Goal: Ask a question: Seek information or help from site administrators or community

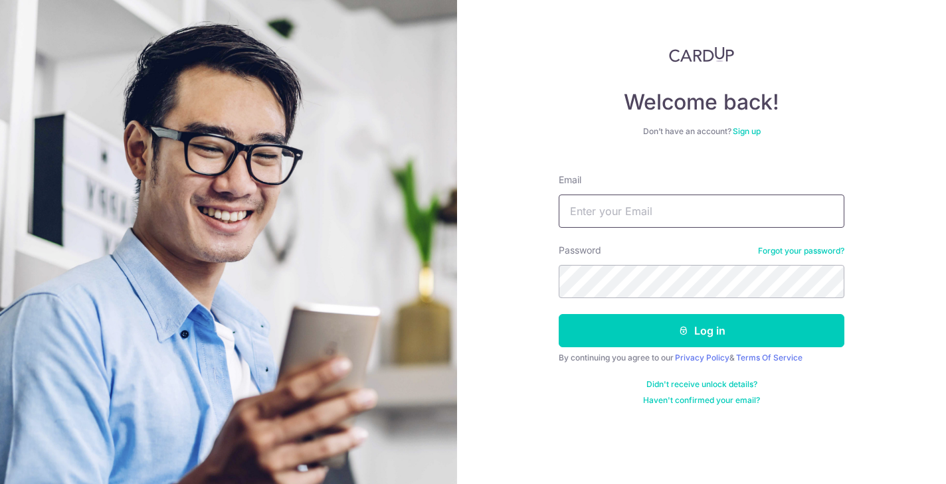
type input "Chaybeng.tan@gmail.com"
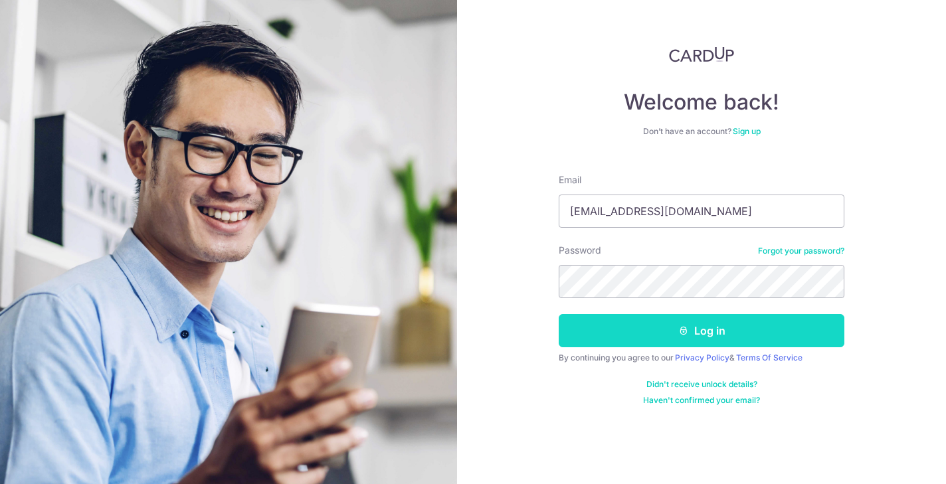
click at [667, 338] on button "Log in" at bounding box center [702, 330] width 286 height 33
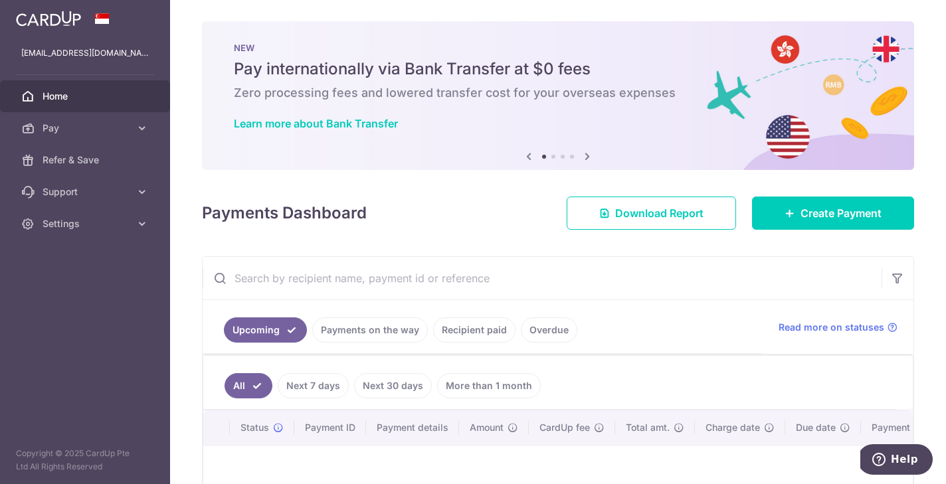
click at [903, 470] on button "Help" at bounding box center [895, 460] width 75 height 31
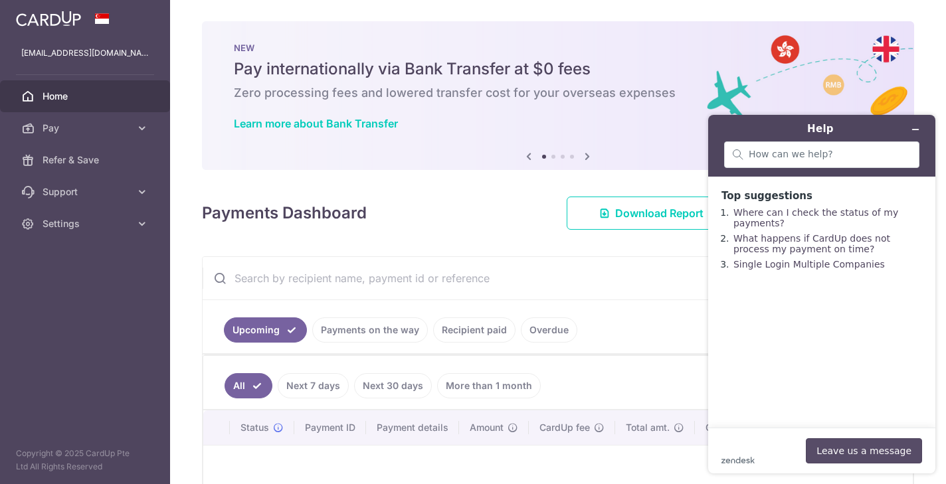
click at [844, 447] on button "Leave us a message" at bounding box center [864, 451] width 116 height 25
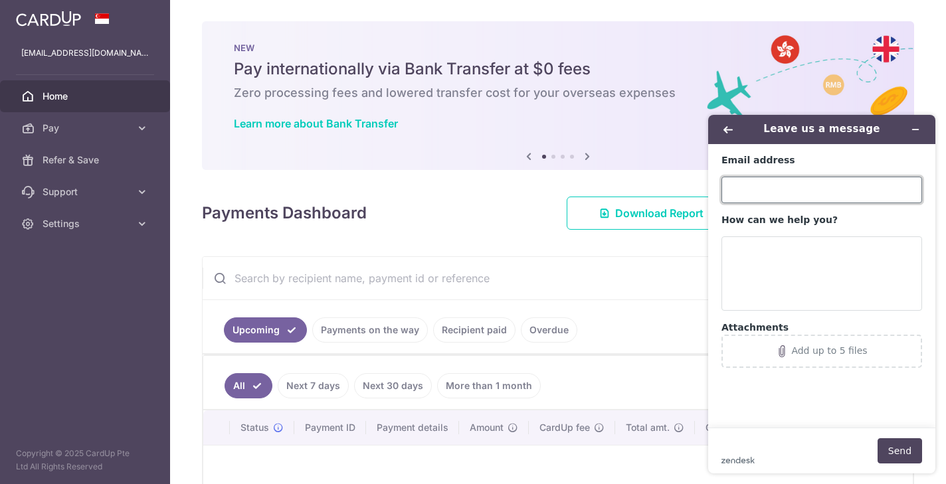
click at [733, 195] on input "Email address" at bounding box center [822, 190] width 201 height 27
type input "[EMAIL_ADDRESS][DOMAIN_NAME]"
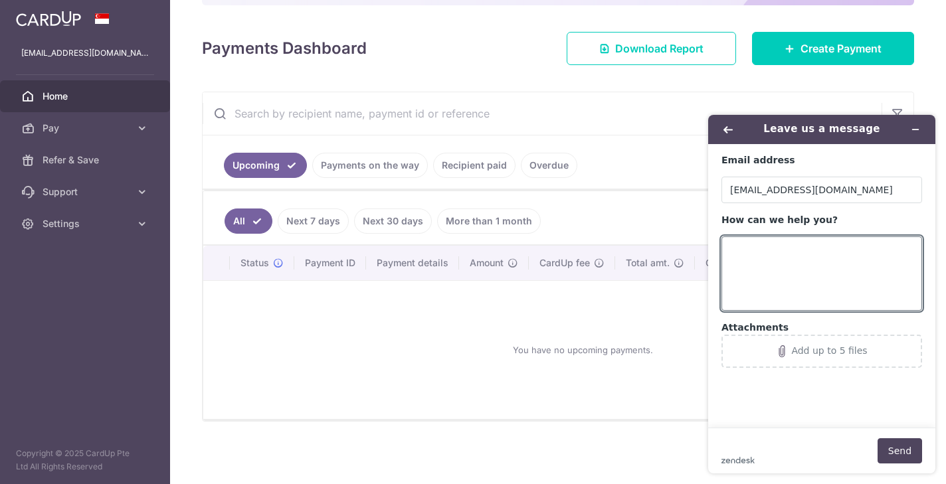
click at [541, 169] on link "Overdue" at bounding box center [549, 165] width 56 height 25
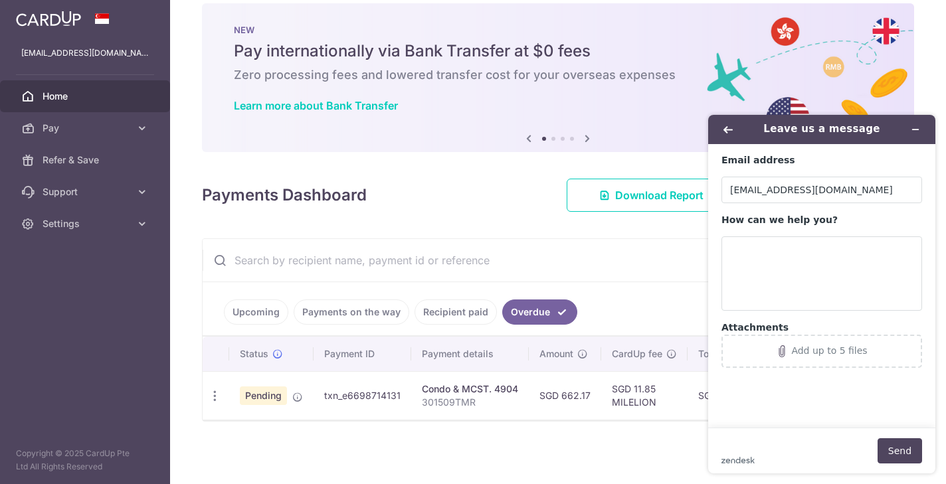
scroll to position [18, 0]
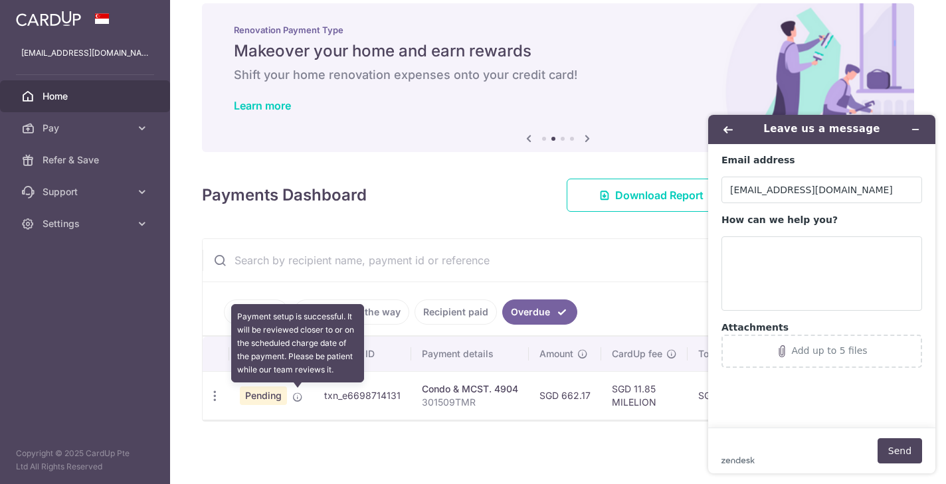
click at [296, 394] on icon at bounding box center [297, 397] width 11 height 11
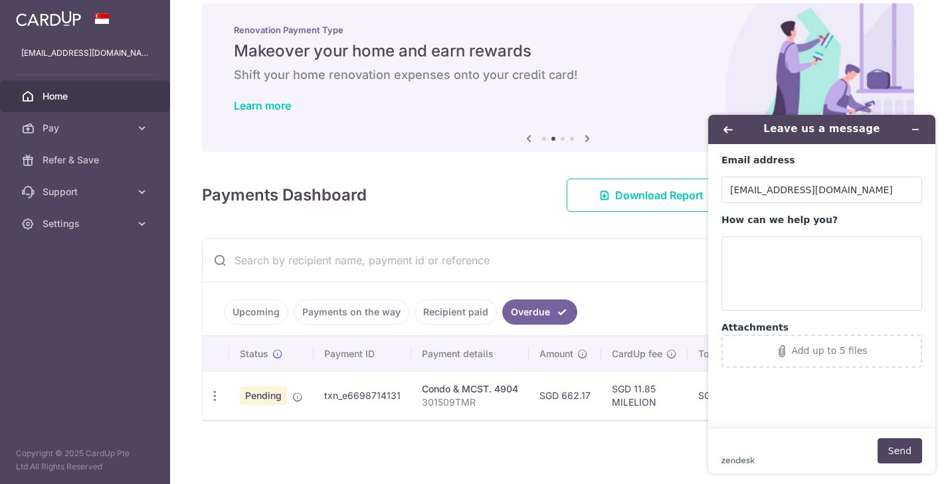
click at [397, 399] on td "txn_e6698714131" at bounding box center [363, 395] width 98 height 49
drag, startPoint x: 399, startPoint y: 399, endPoint x: 325, endPoint y: 385, distance: 75.6
click at [325, 385] on td "txn_e6698714131" at bounding box center [363, 395] width 98 height 49
copy td "txn_e6698714131"
click at [801, 279] on textarea "How can we help you?" at bounding box center [822, 274] width 201 height 74
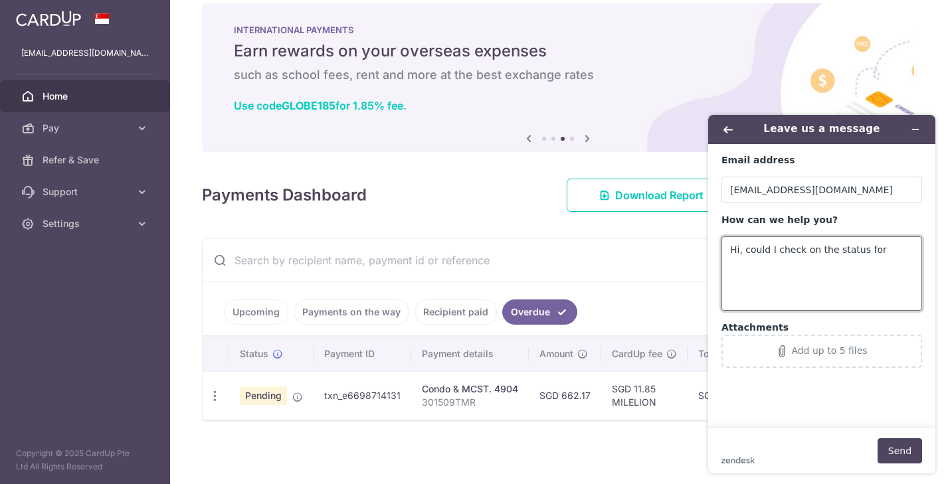
paste textarea "txn_e6698714131"
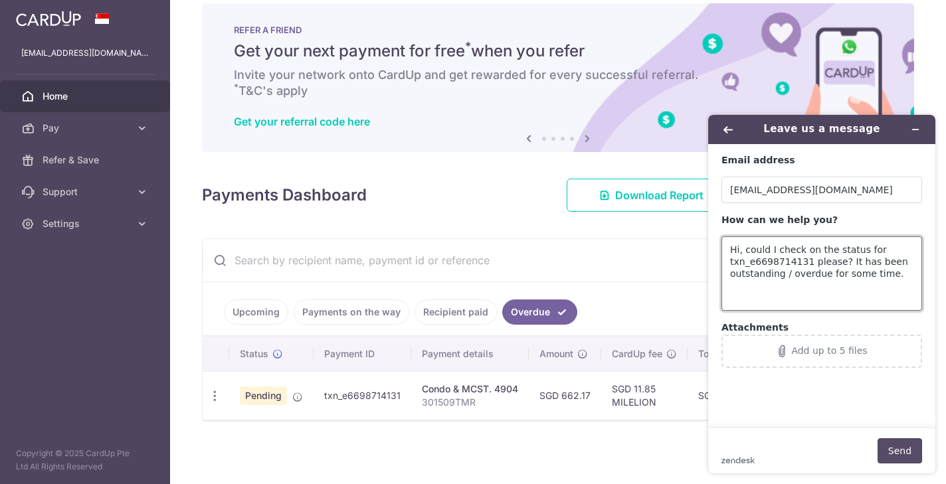
type textarea "Hi, could I check on the status for txn_e6698714131 please? It has been outstan…"
click at [897, 463] on button "Send" at bounding box center [900, 451] width 45 height 25
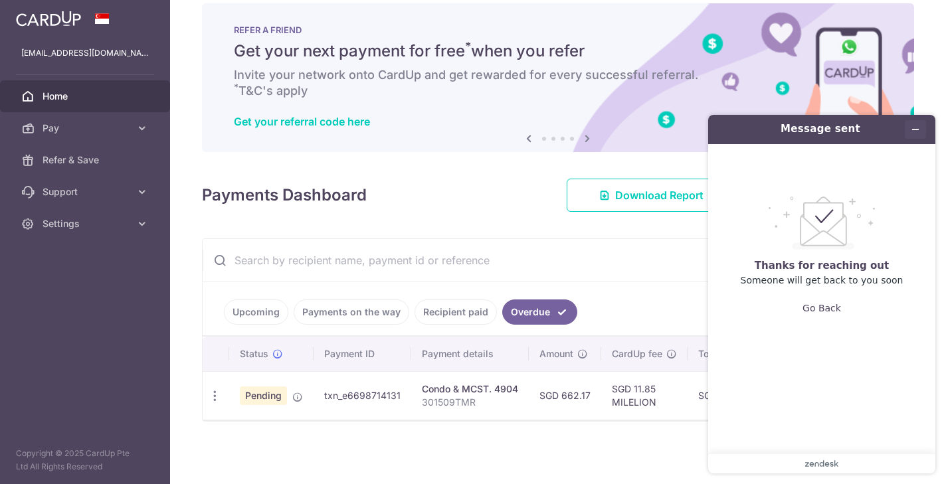
click at [914, 133] on icon "Minimize widget" at bounding box center [915, 129] width 9 height 9
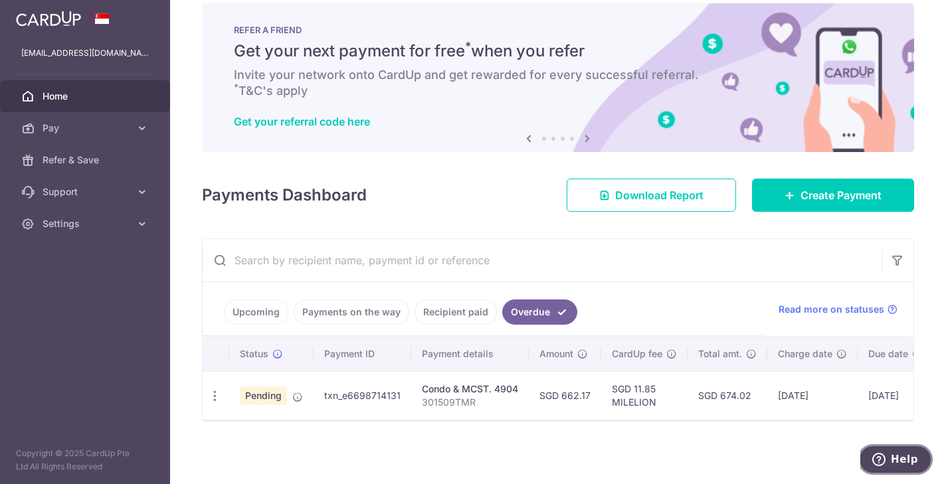
scroll to position [0, 0]
click at [78, 90] on span "Home" at bounding box center [87, 96] width 88 height 13
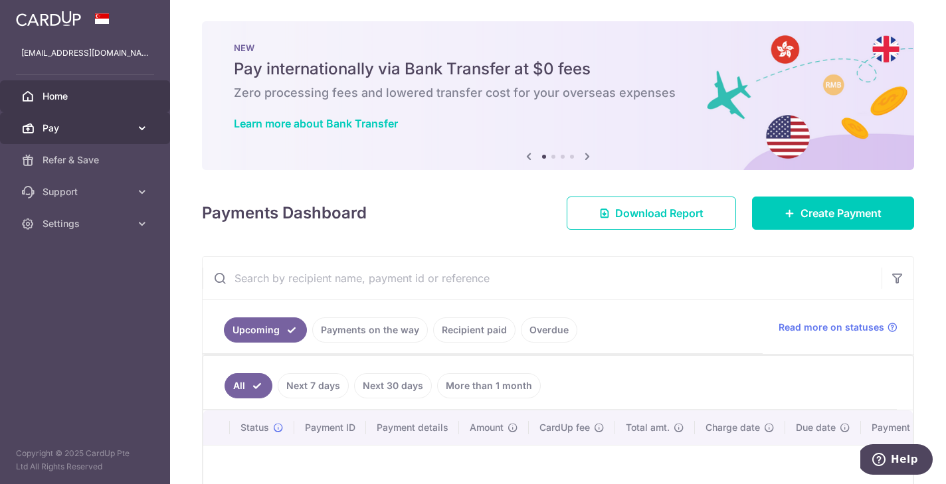
click at [76, 126] on span "Pay" at bounding box center [87, 128] width 88 height 13
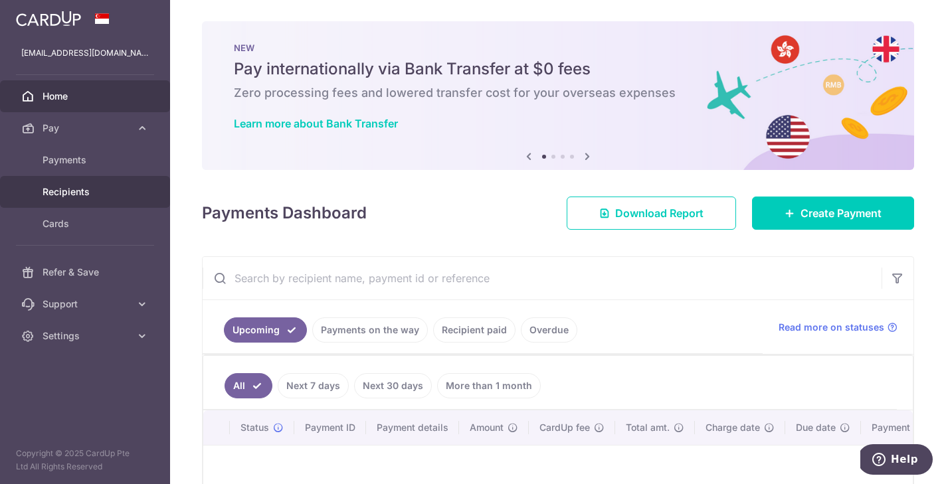
click at [73, 183] on link "Recipients" at bounding box center [85, 192] width 170 height 32
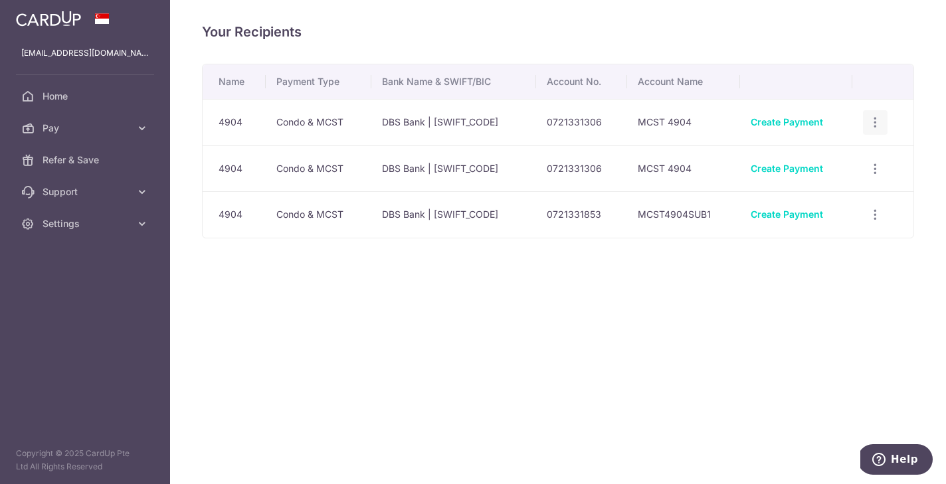
click at [879, 122] on icon "button" at bounding box center [876, 123] width 14 height 14
click at [819, 196] on span "Linked Payments" at bounding box center [828, 191] width 85 height 13
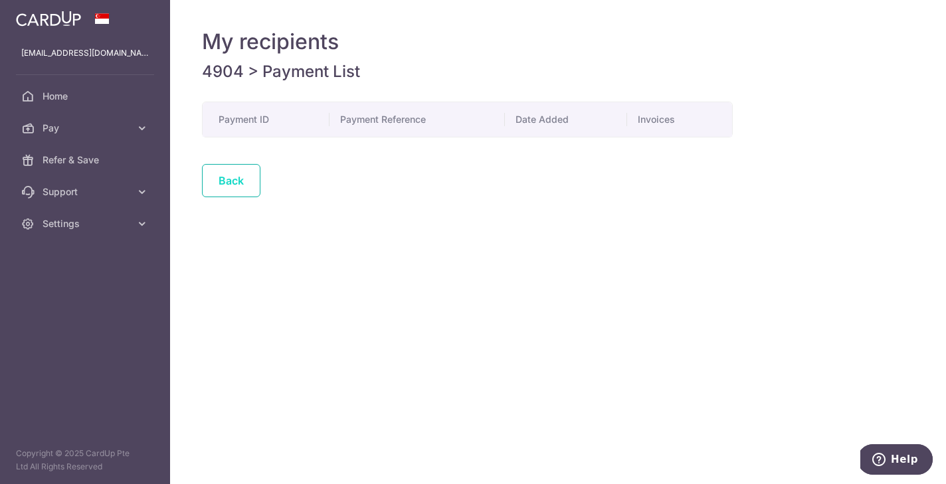
click at [235, 187] on link "Back" at bounding box center [231, 180] width 58 height 33
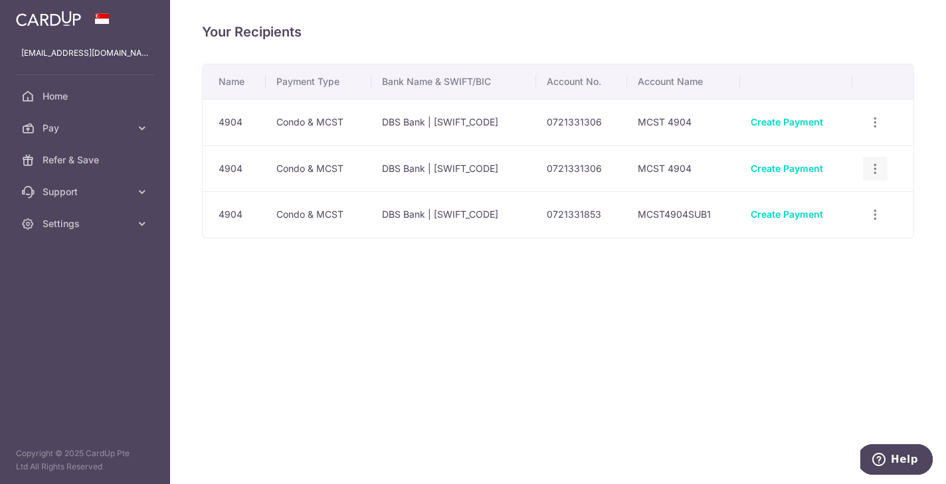
click at [879, 168] on icon "button" at bounding box center [876, 169] width 14 height 14
click at [774, 237] on icon at bounding box center [768, 237] width 16 height 16
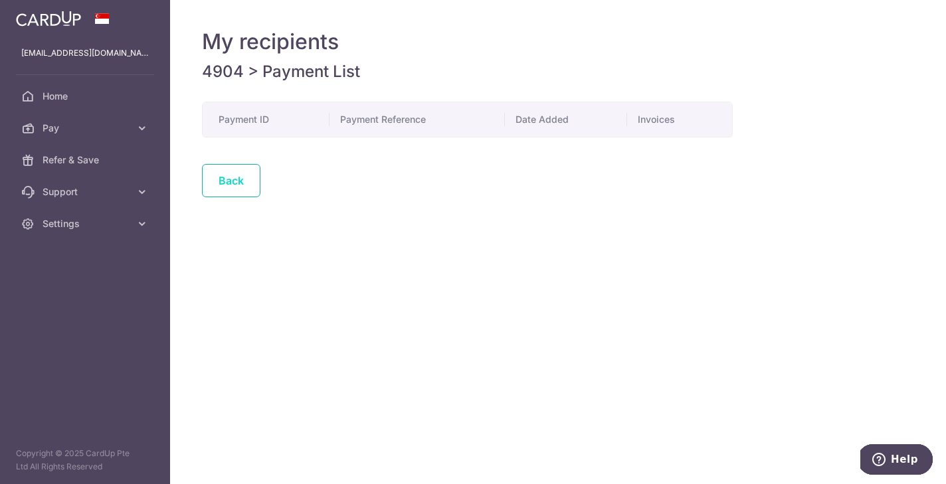
click at [218, 186] on link "Back" at bounding box center [231, 180] width 58 height 33
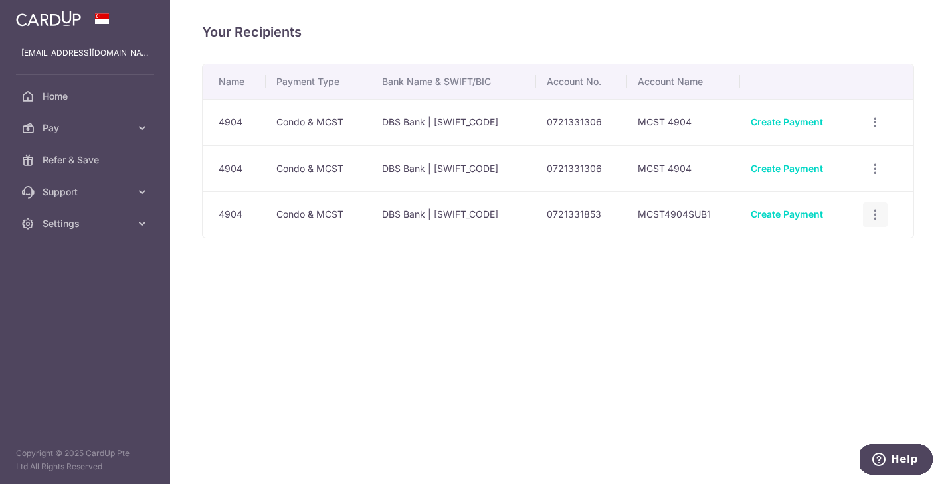
click at [874, 215] on icon "button" at bounding box center [876, 215] width 14 height 14
click at [805, 270] on link "Linked Payments" at bounding box center [818, 284] width 138 height 32
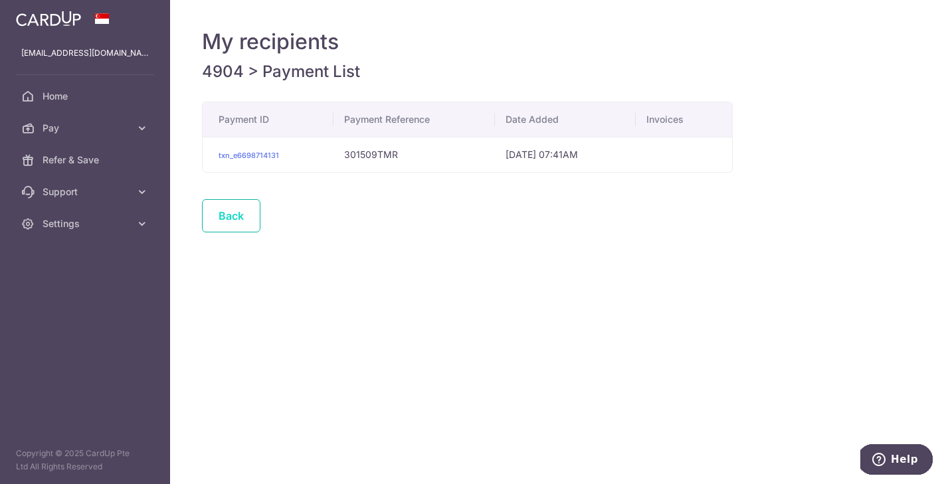
click at [239, 222] on link "Back" at bounding box center [231, 215] width 58 height 33
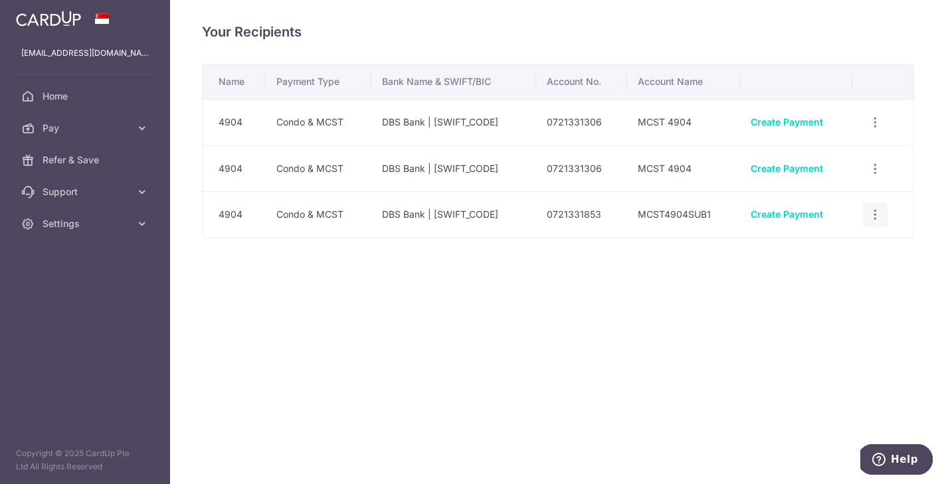
click at [875, 216] on icon "button" at bounding box center [876, 215] width 14 height 14
click at [835, 278] on span "Linked Payments" at bounding box center [828, 283] width 85 height 13
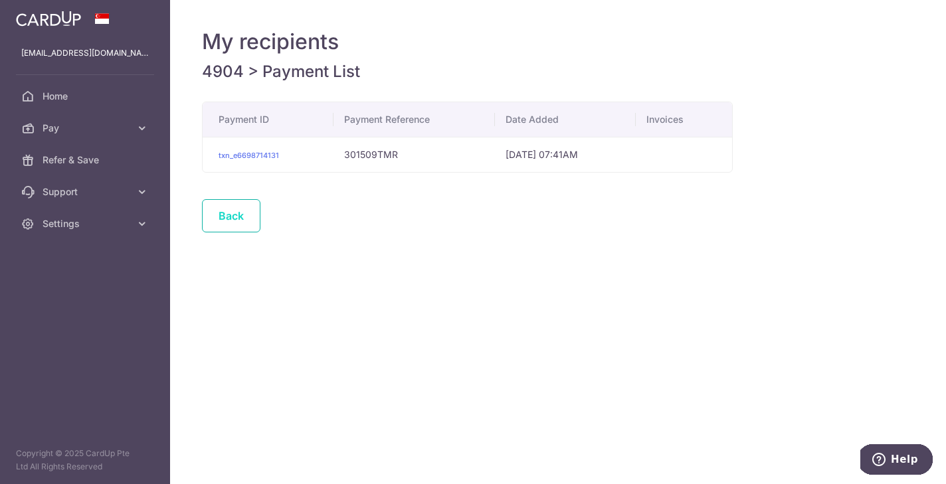
click at [227, 215] on link "Back" at bounding box center [231, 215] width 58 height 33
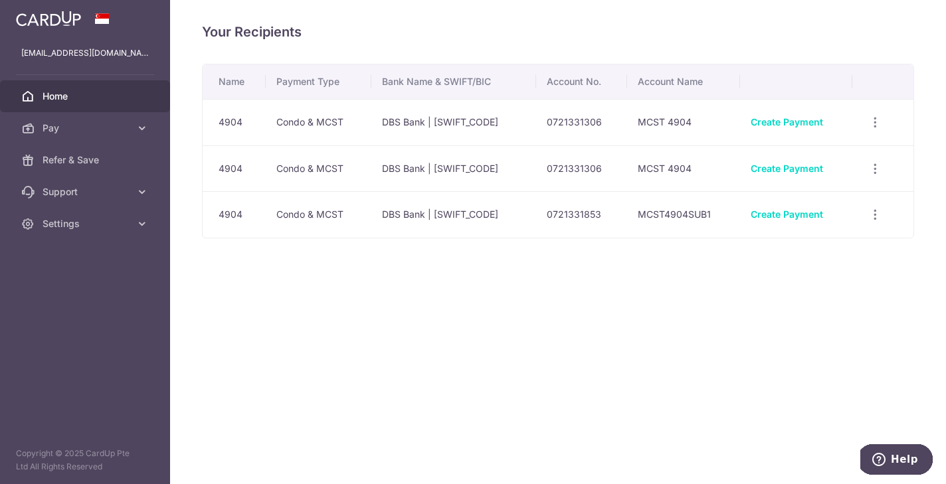
click at [108, 104] on link "Home" at bounding box center [85, 96] width 170 height 32
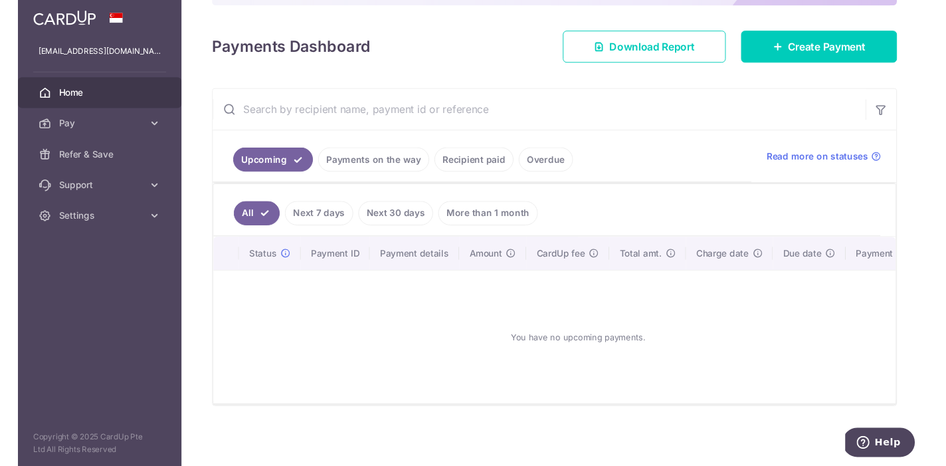
scroll to position [165, 0]
